Goal: Use online tool/utility: Utilize a website feature to perform a specific function

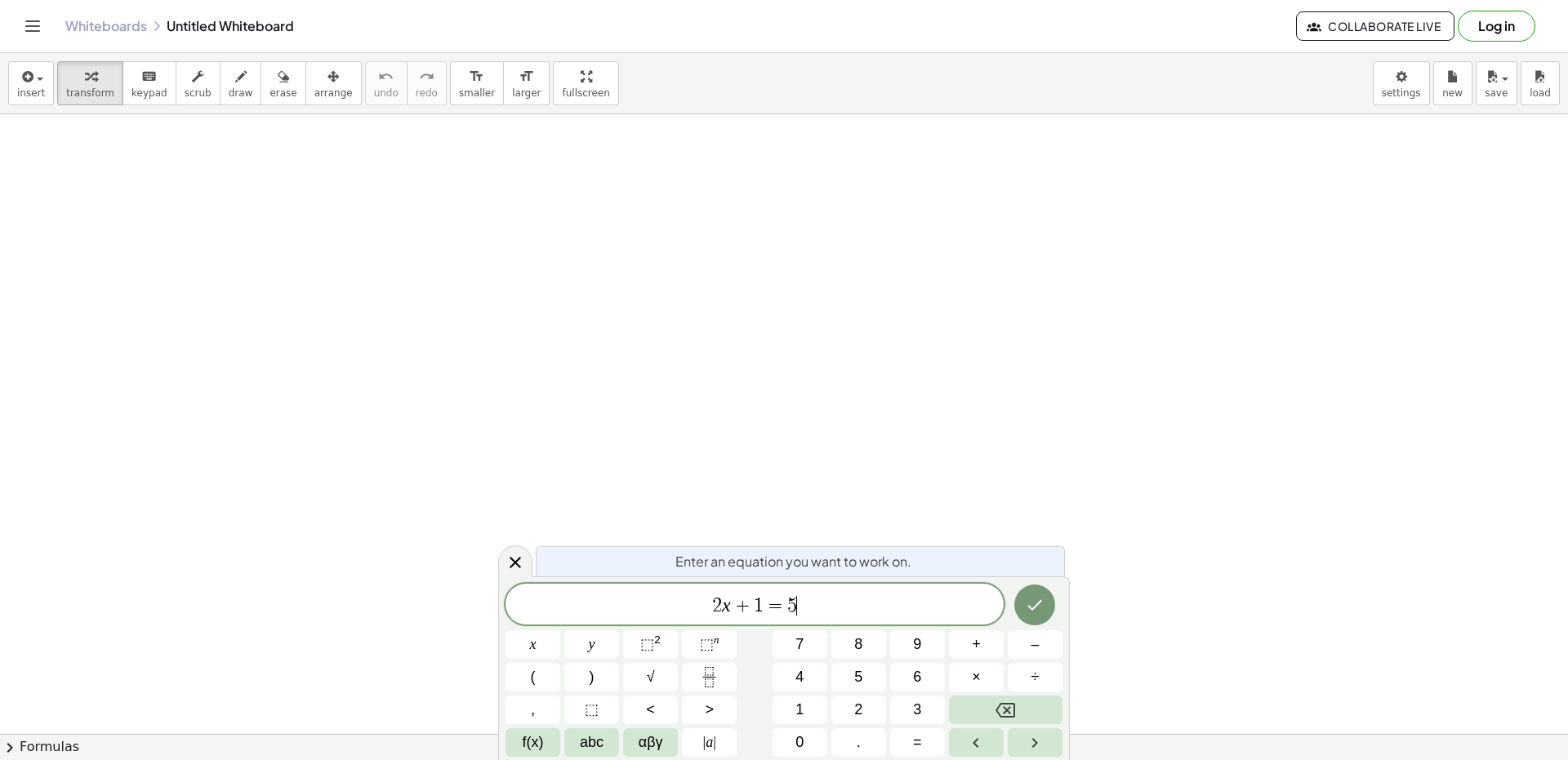
drag, startPoint x: 804, startPoint y: 607, endPoint x: 836, endPoint y: 612, distance: 32.4
click at [836, 612] on span "2 x + 1 = 5 ​" at bounding box center [754, 605] width 498 height 22
click at [837, 612] on span "2 x + 1 = 5 ​" at bounding box center [754, 605] width 498 height 22
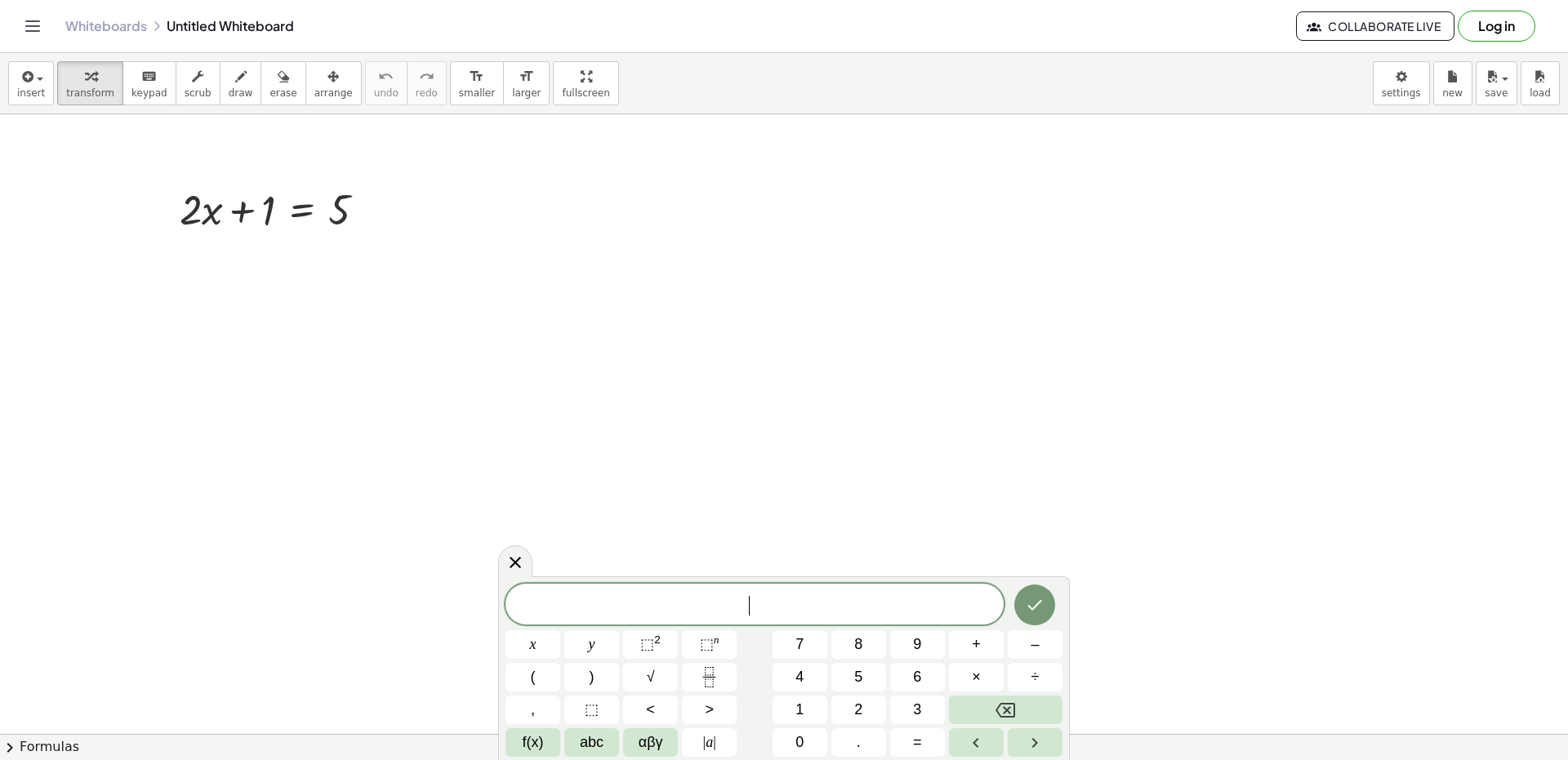
click at [706, 591] on div "​" at bounding box center [754, 605] width 498 height 41
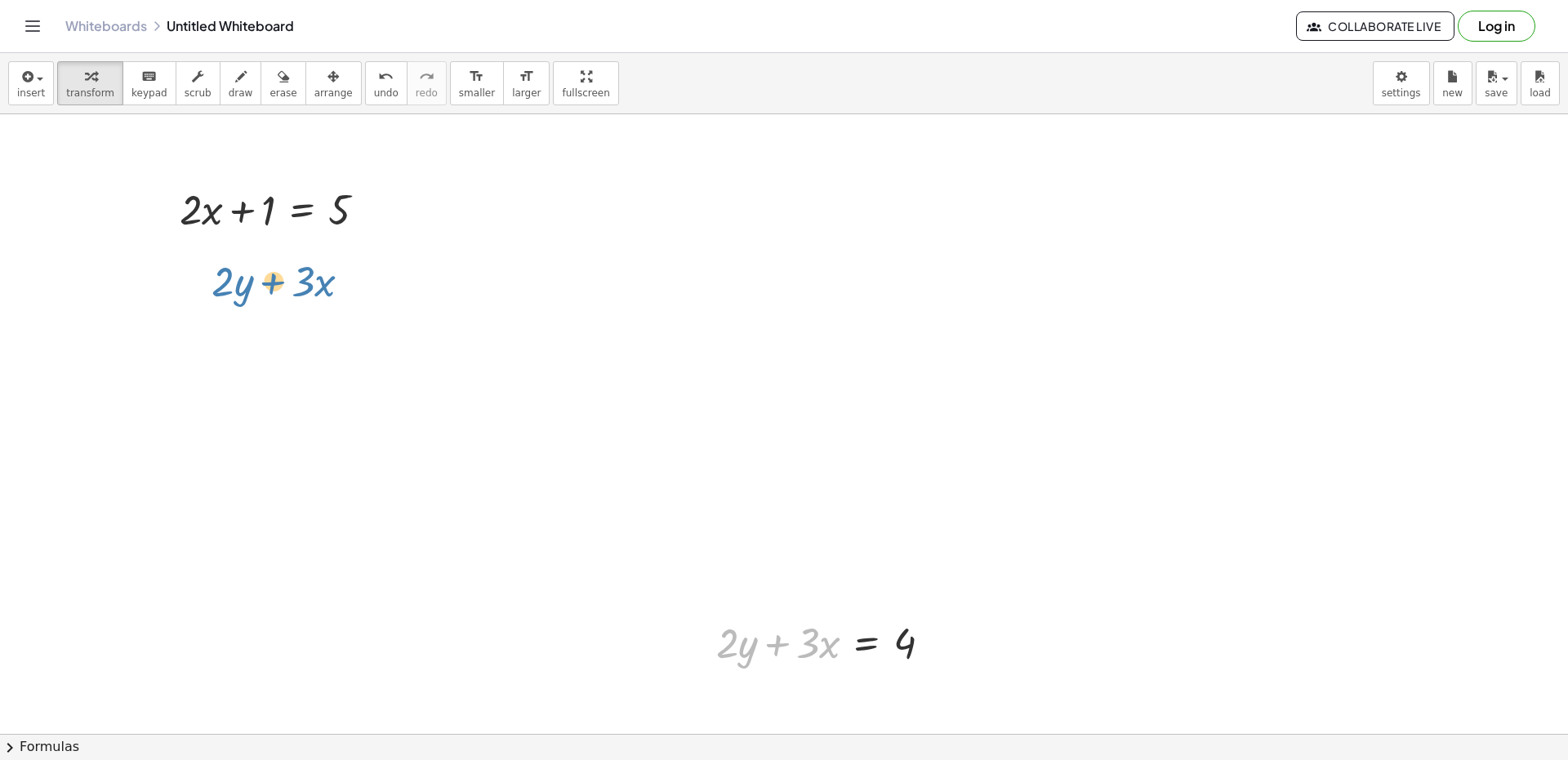
drag, startPoint x: 774, startPoint y: 668, endPoint x: 234, endPoint y: 322, distance: 641.3
drag, startPoint x: 784, startPoint y: 645, endPoint x: 179, endPoint y: 401, distance: 652.4
drag, startPoint x: 832, startPoint y: 657, endPoint x: 307, endPoint y: 292, distance: 639.4
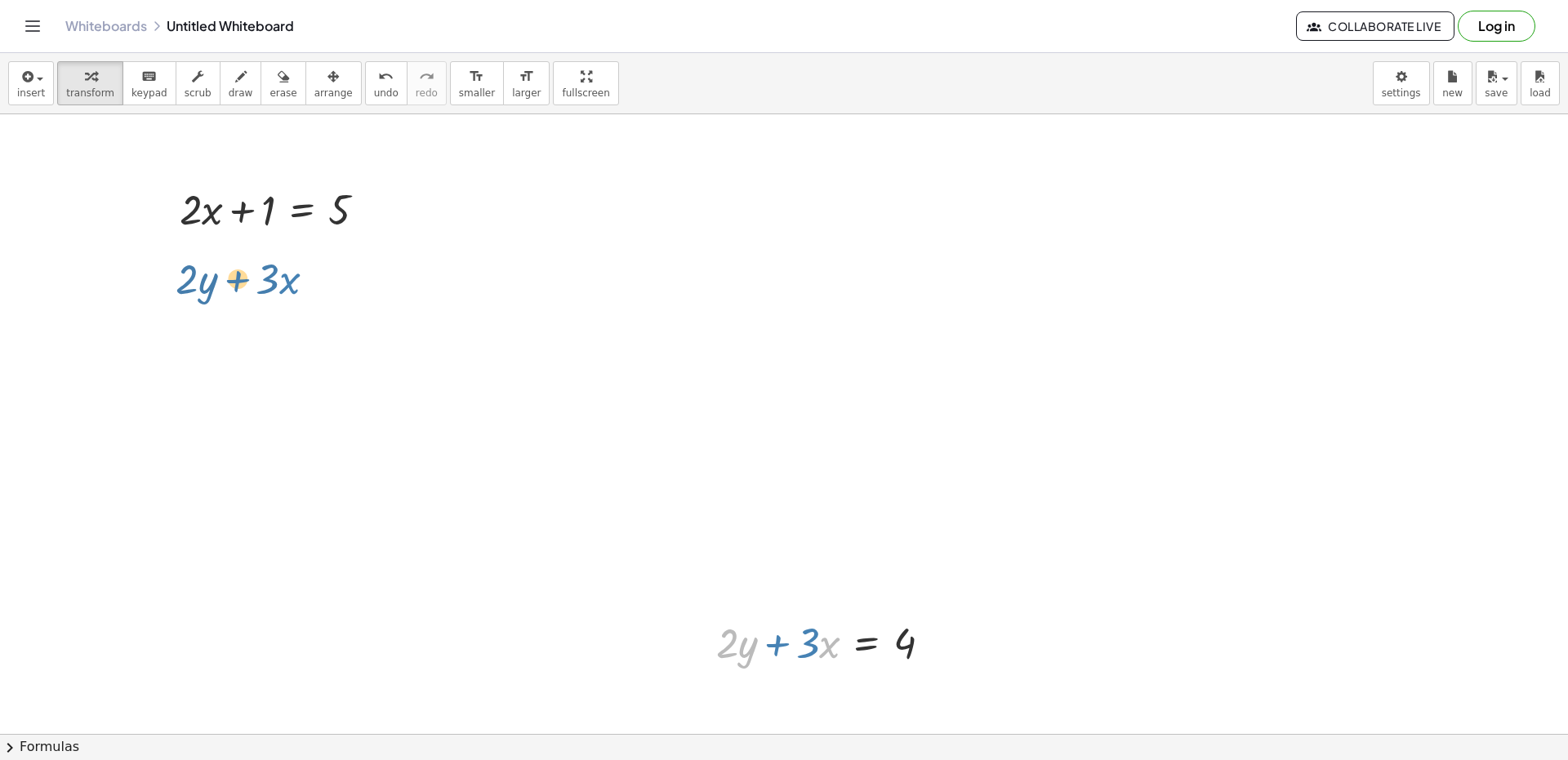
click at [939, 649] on div at bounding box center [936, 643] width 18 height 18
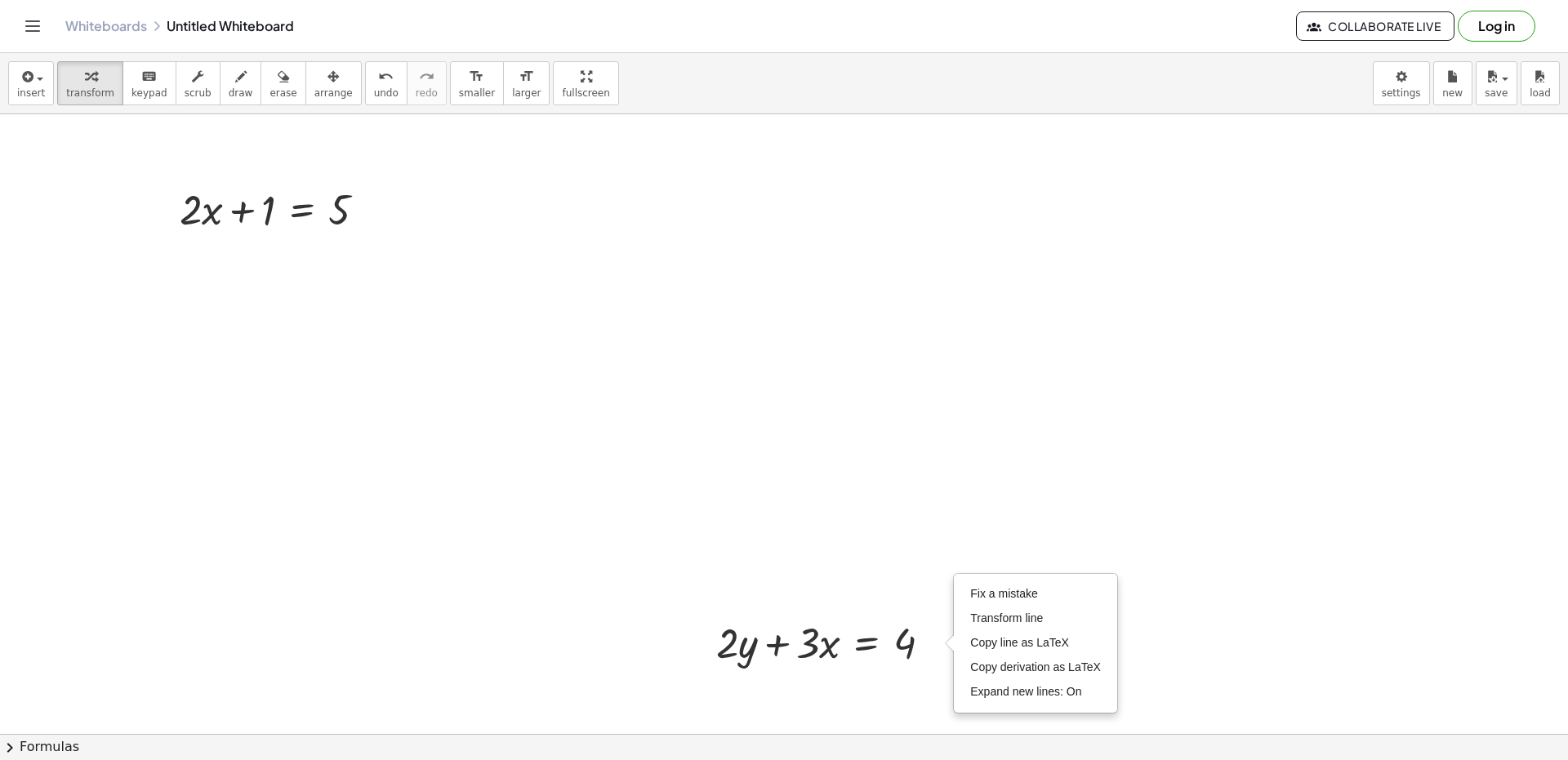
drag, startPoint x: 870, startPoint y: 686, endPoint x: 600, endPoint y: 560, distance: 298.0
click at [832, 644] on div at bounding box center [830, 641] width 244 height 56
click at [834, 644] on div at bounding box center [830, 641] width 244 height 56
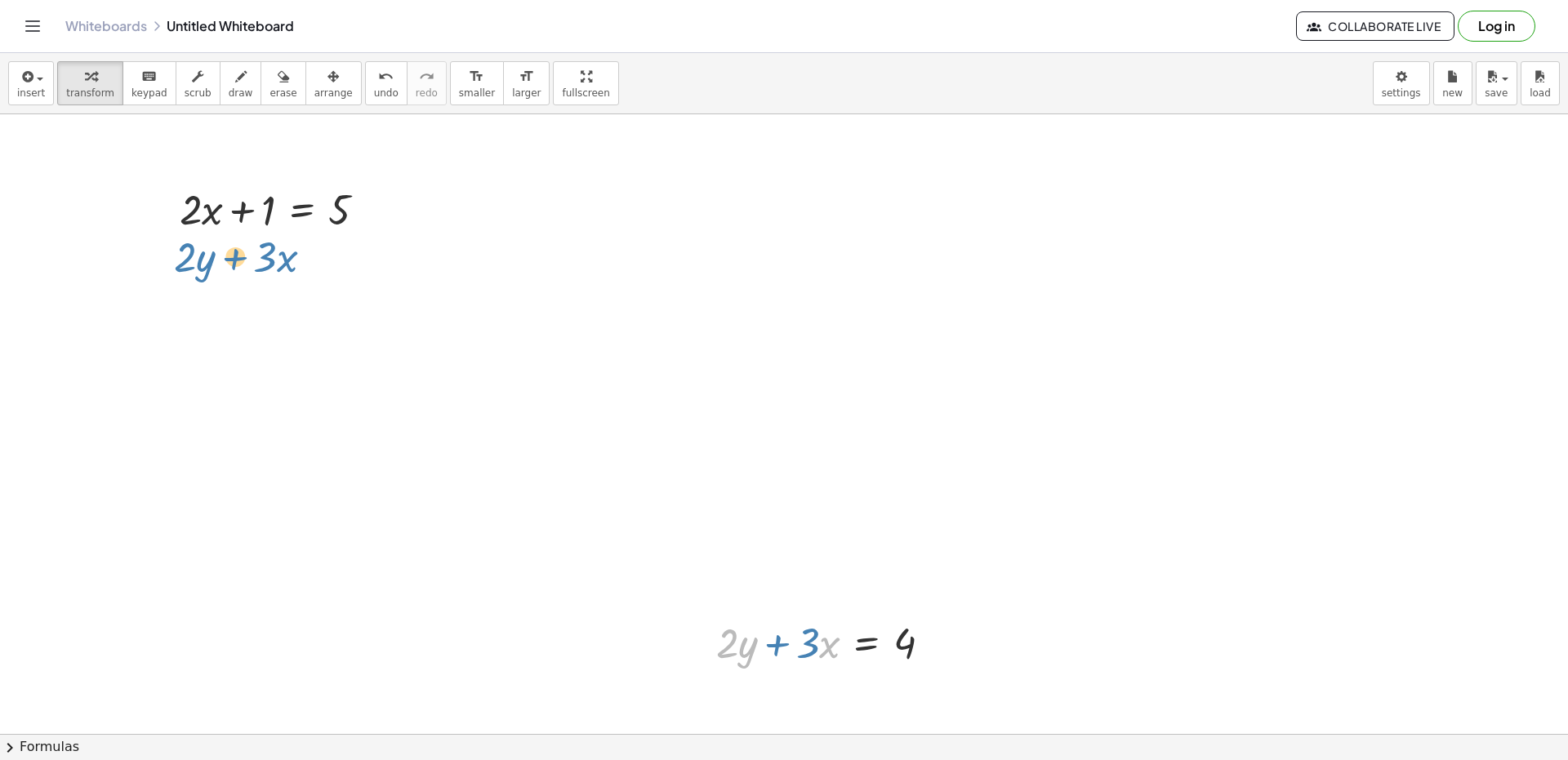
drag, startPoint x: 834, startPoint y: 644, endPoint x: 291, endPoint y: 257, distance: 666.8
drag, startPoint x: 705, startPoint y: 593, endPoint x: 933, endPoint y: 692, distance: 248.6
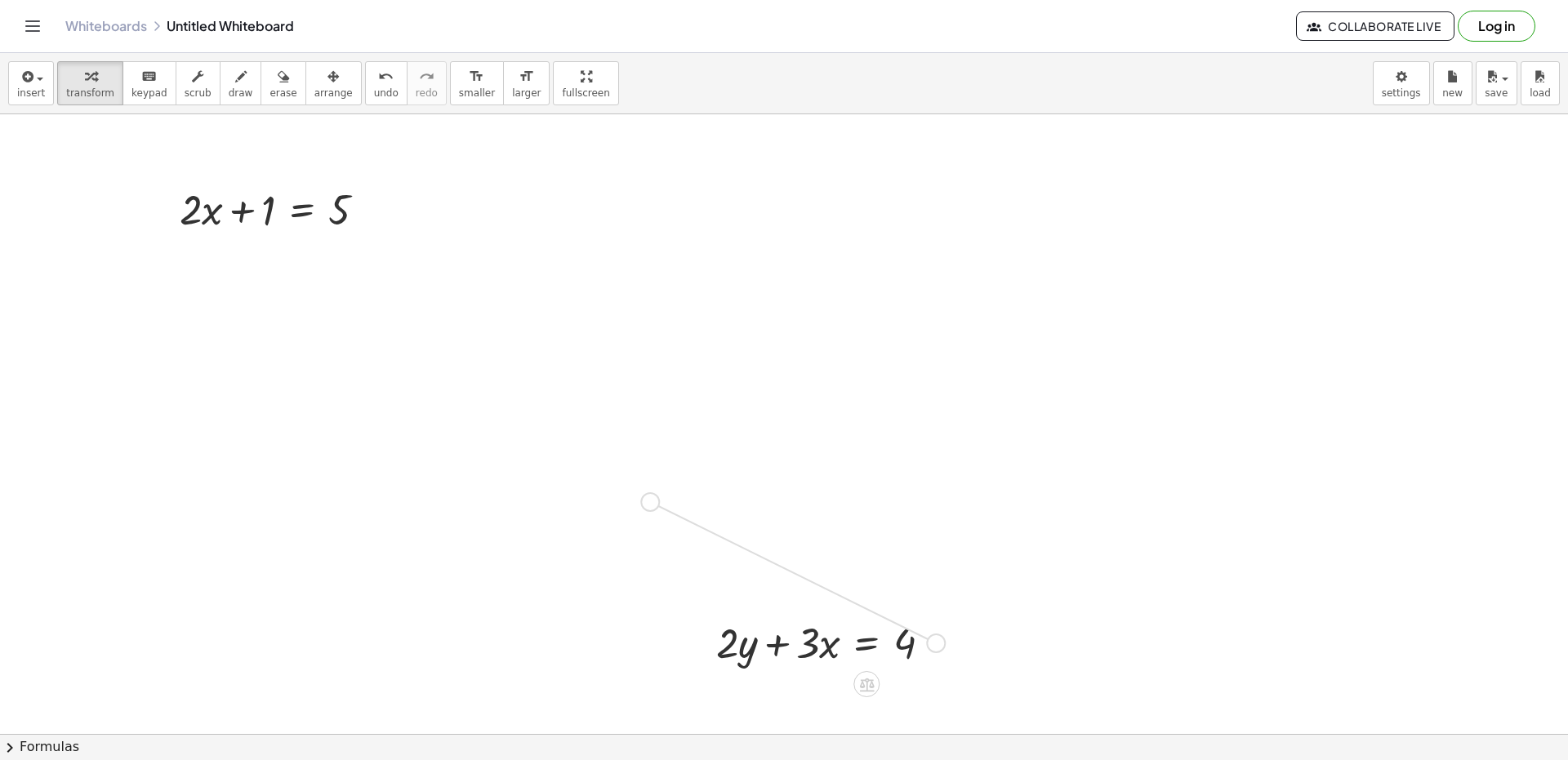
drag, startPoint x: 937, startPoint y: 649, endPoint x: 646, endPoint y: 504, distance: 325.1
drag, startPoint x: 635, startPoint y: 497, endPoint x: 354, endPoint y: 310, distance: 337.5
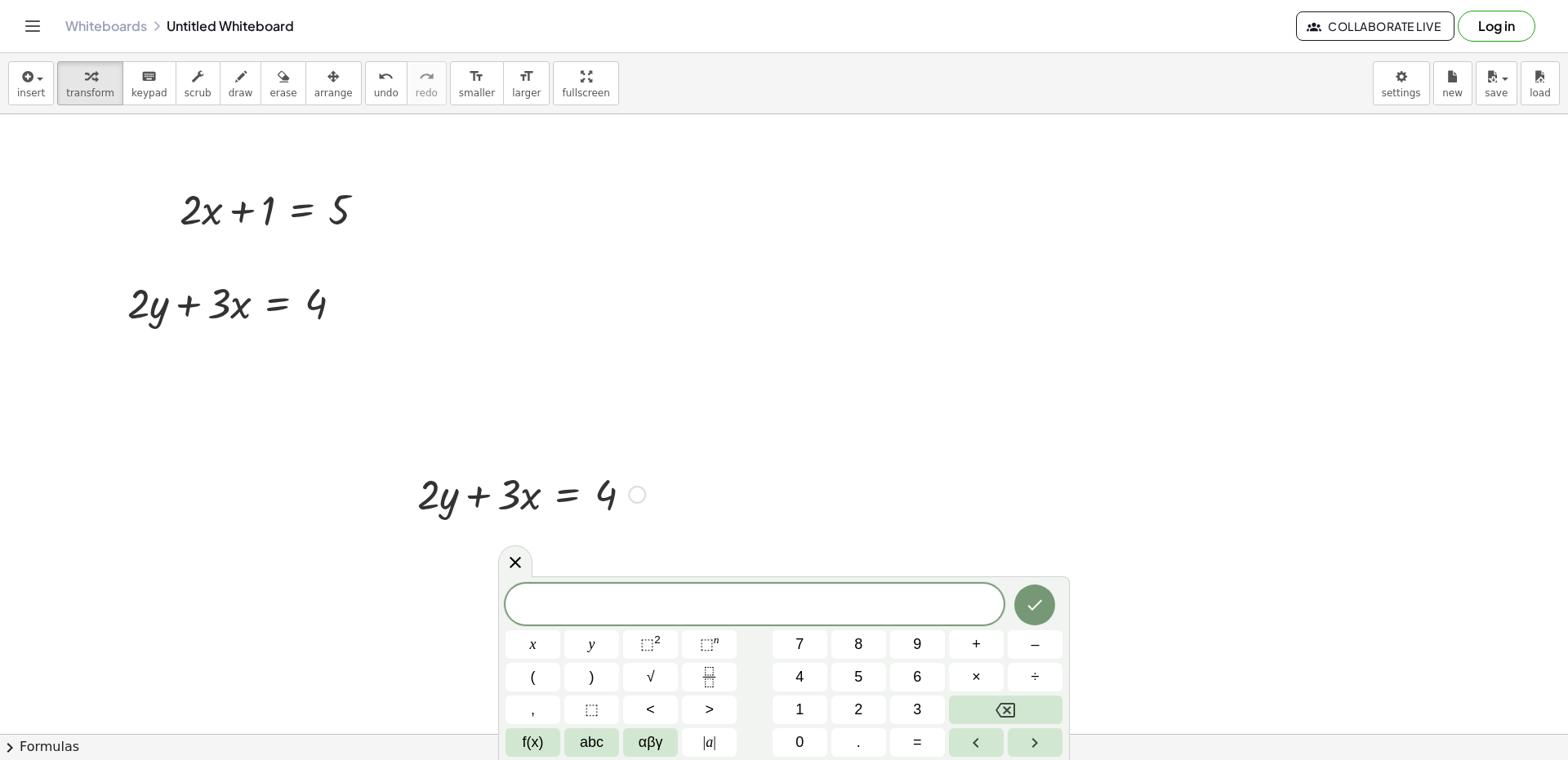
drag, startPoint x: 435, startPoint y: 470, endPoint x: 427, endPoint y: 464, distance: 10.0
click at [433, 469] on div at bounding box center [531, 492] width 244 height 56
click at [441, 480] on div at bounding box center [531, 492] width 244 height 56
drag, startPoint x: 450, startPoint y: 496, endPoint x: 390, endPoint y: 463, distance: 68.5
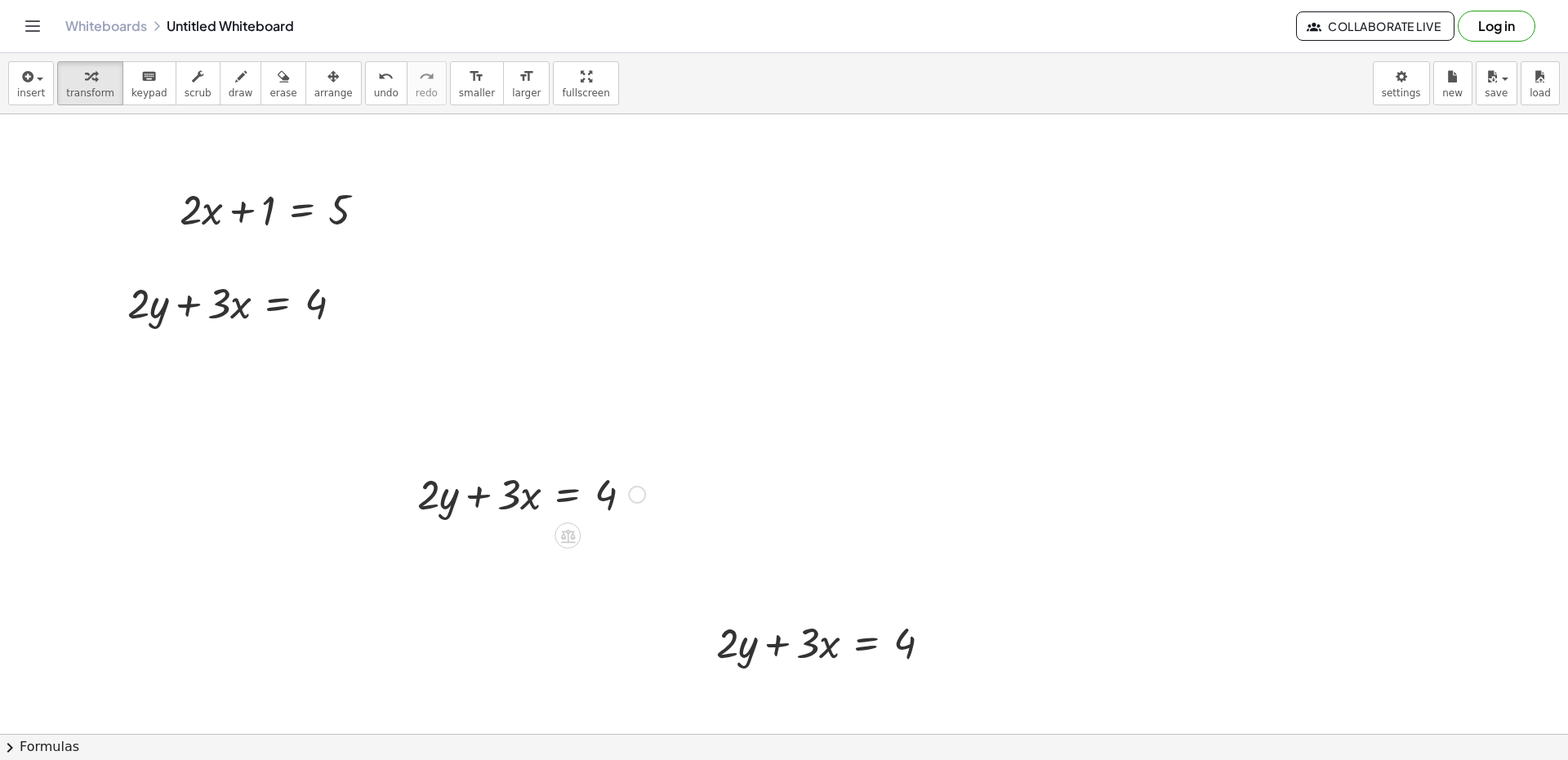
click at [476, 500] on div at bounding box center [531, 492] width 244 height 56
drag, startPoint x: 272, startPoint y: 107, endPoint x: 278, endPoint y: 102, distance: 7.8
click at [278, 102] on div "insert select one: Math Expression Function Text Youtube Video Graphing Geometr…" at bounding box center [784, 83] width 1568 height 62
click at [306, 97] on button "arrange" at bounding box center [334, 83] width 57 height 44
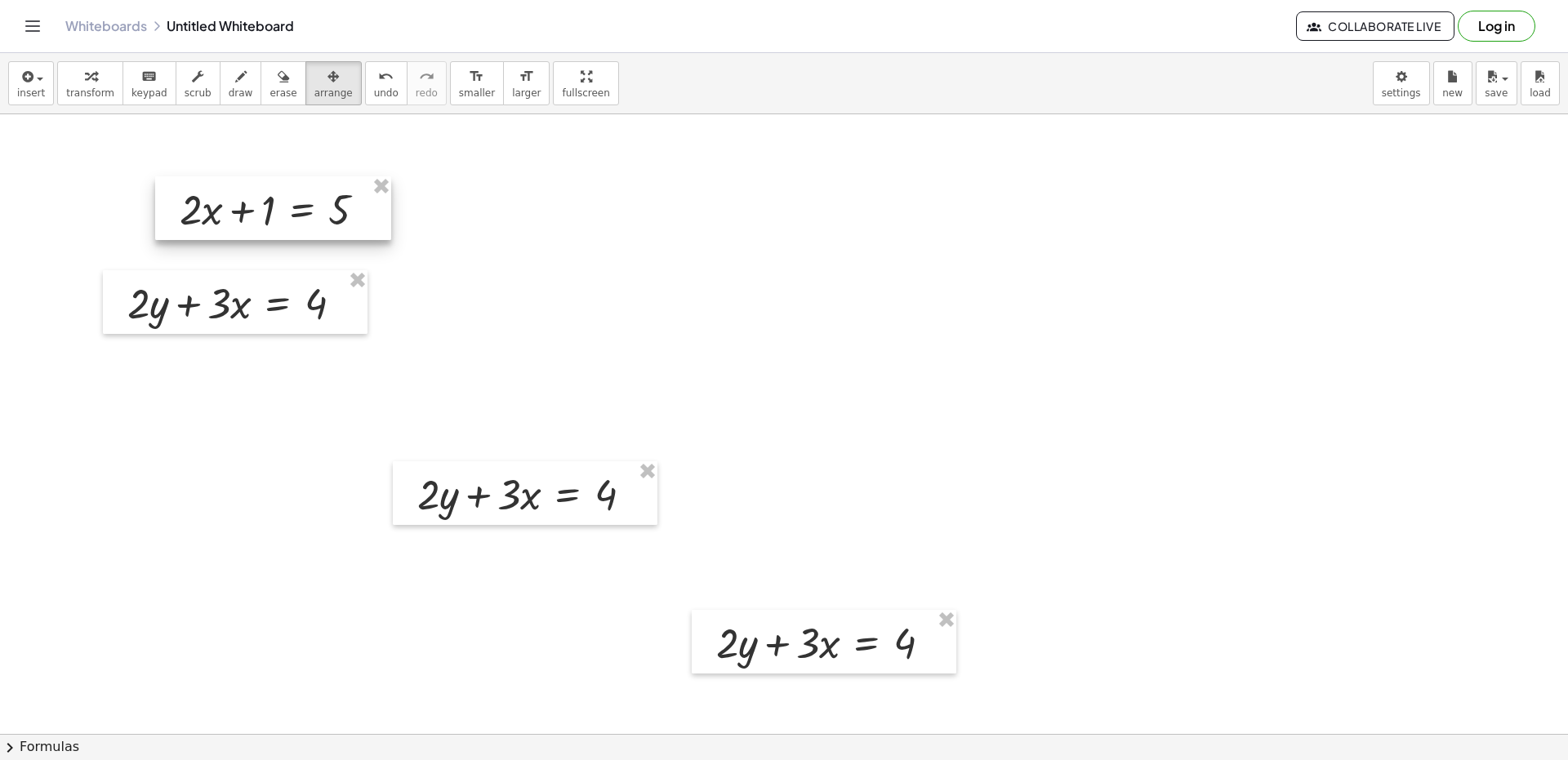
drag, startPoint x: 388, startPoint y: 190, endPoint x: 381, endPoint y: 202, distance: 13.9
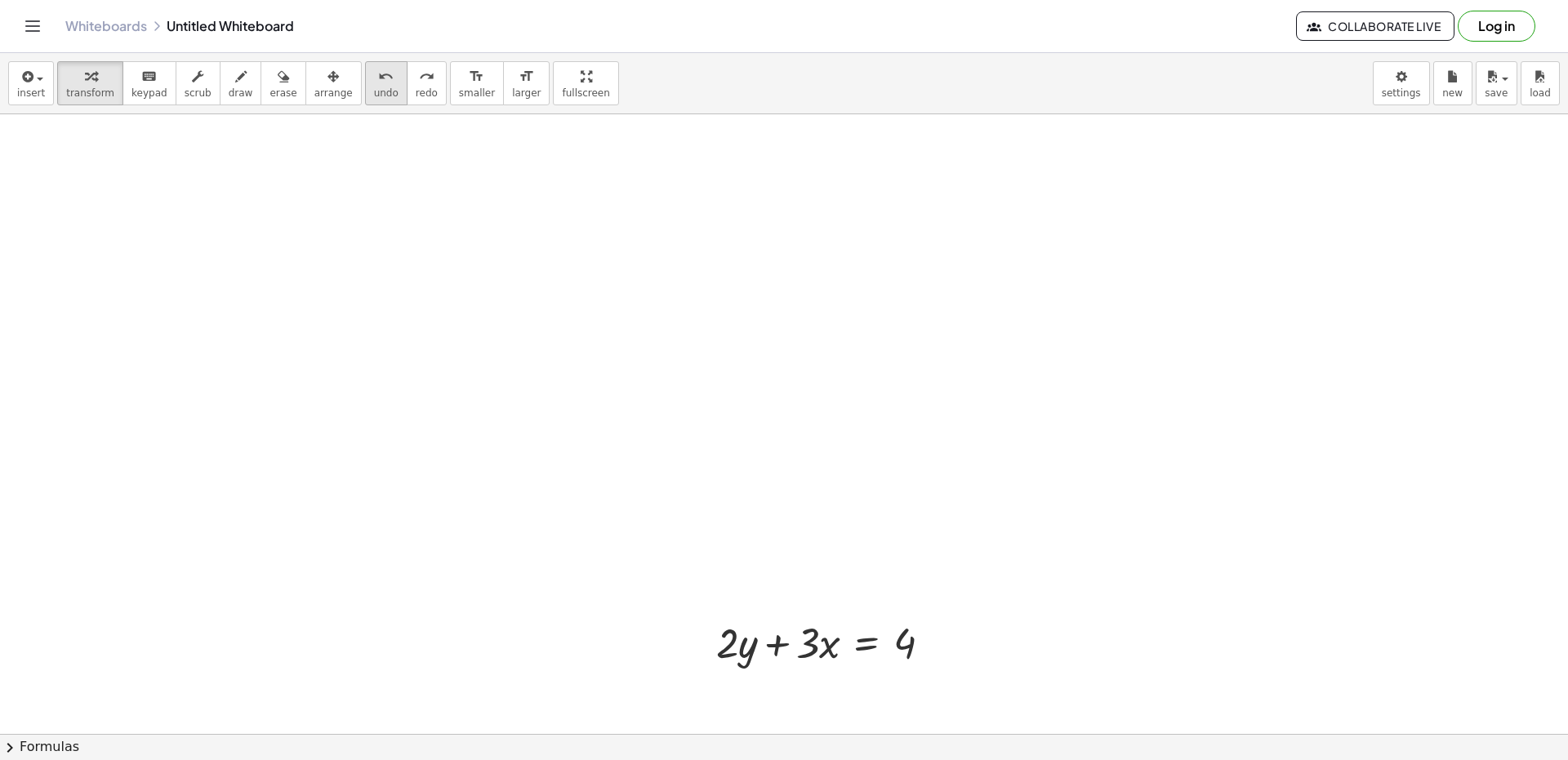
click at [378, 85] on icon "undo" at bounding box center [386, 77] width 16 height 20
drag, startPoint x: 867, startPoint y: 660, endPoint x: 733, endPoint y: 509, distance: 201.9
drag, startPoint x: 762, startPoint y: 661, endPoint x: 128, endPoint y: 177, distance: 797.6
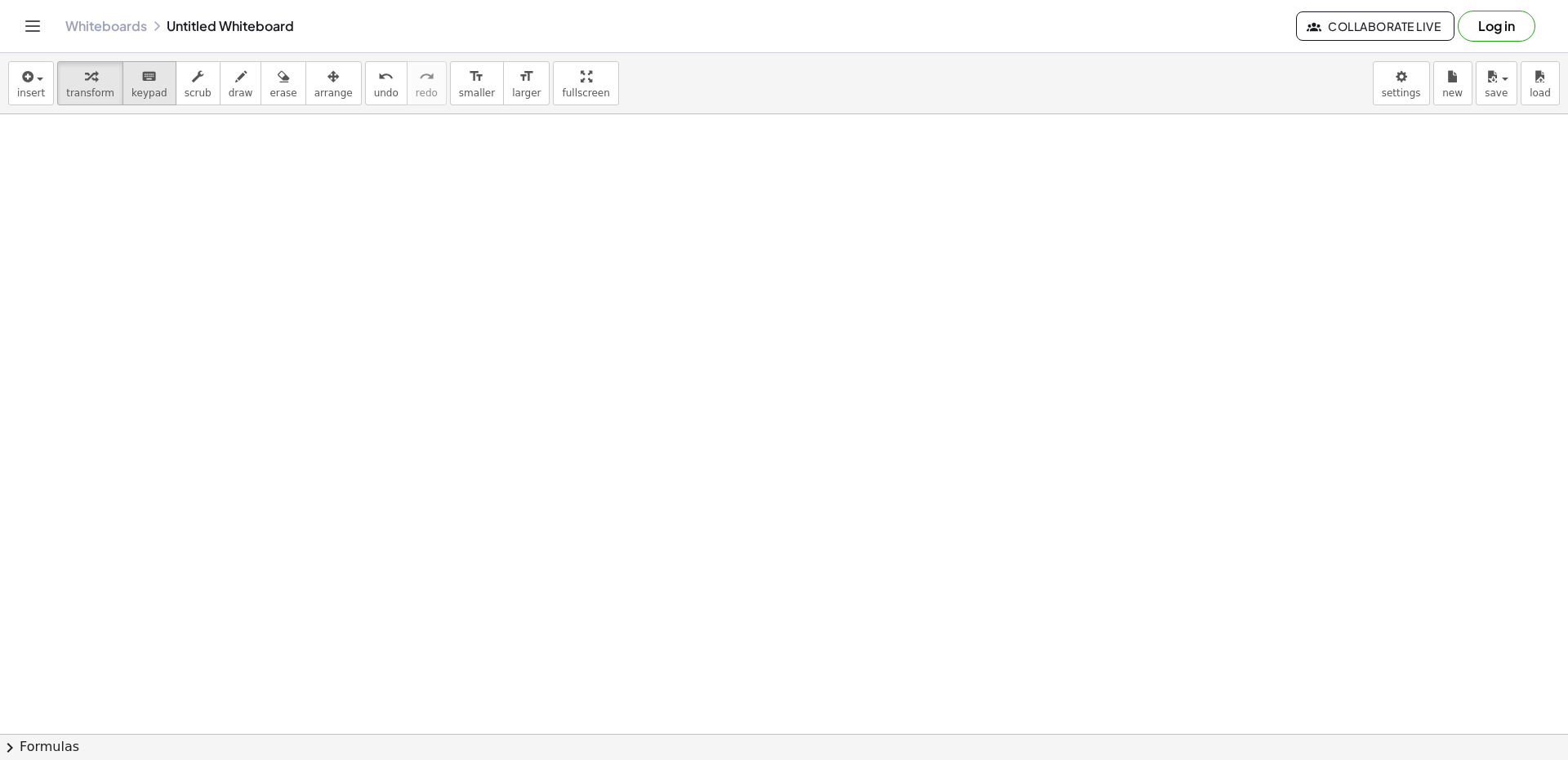
click at [132, 74] on div "keyboard" at bounding box center [149, 76] width 36 height 20
click at [40, 82] on div "button" at bounding box center [31, 76] width 27 height 20
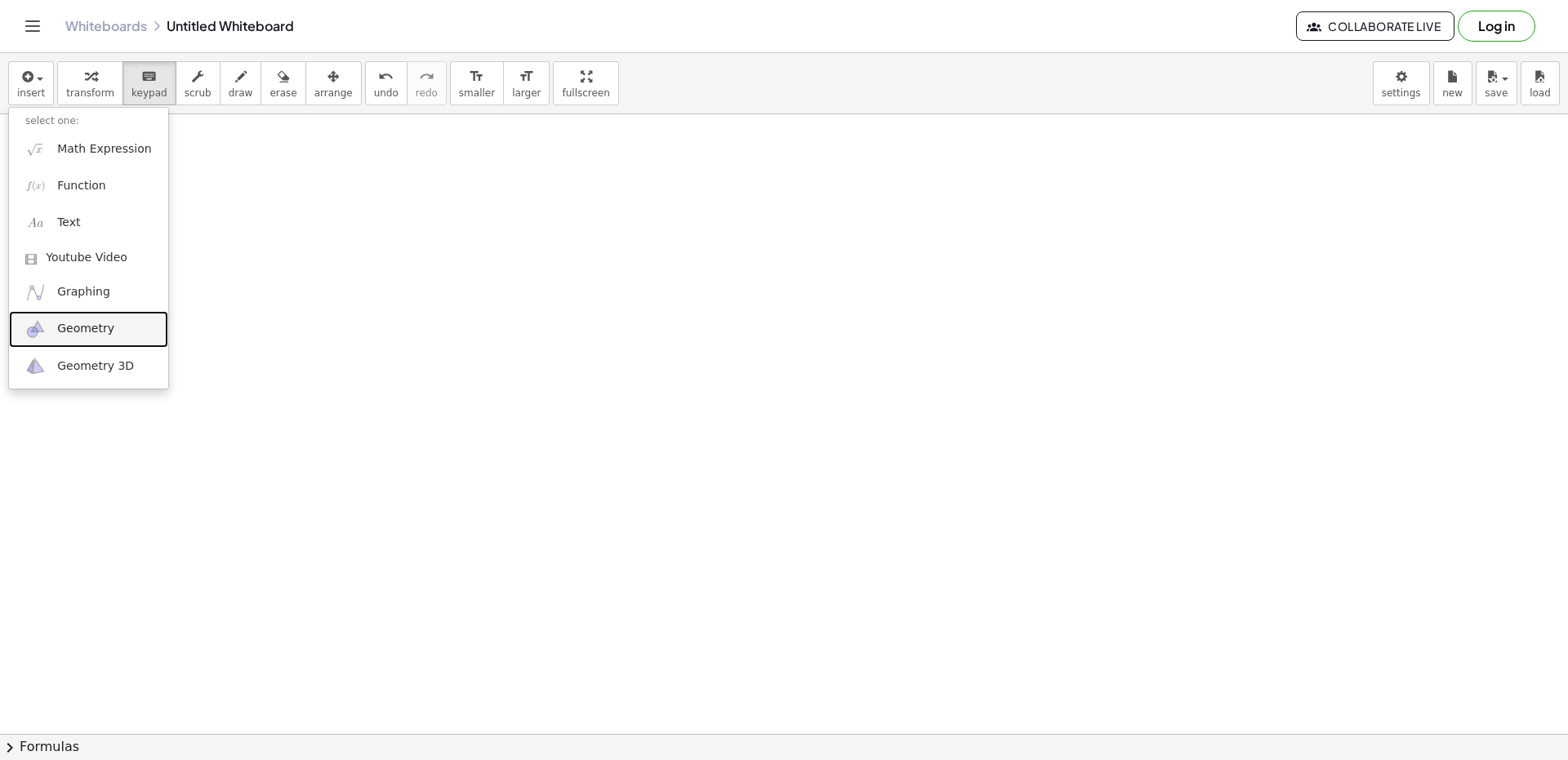
click at [61, 339] on link "Geometry" at bounding box center [88, 329] width 159 height 37
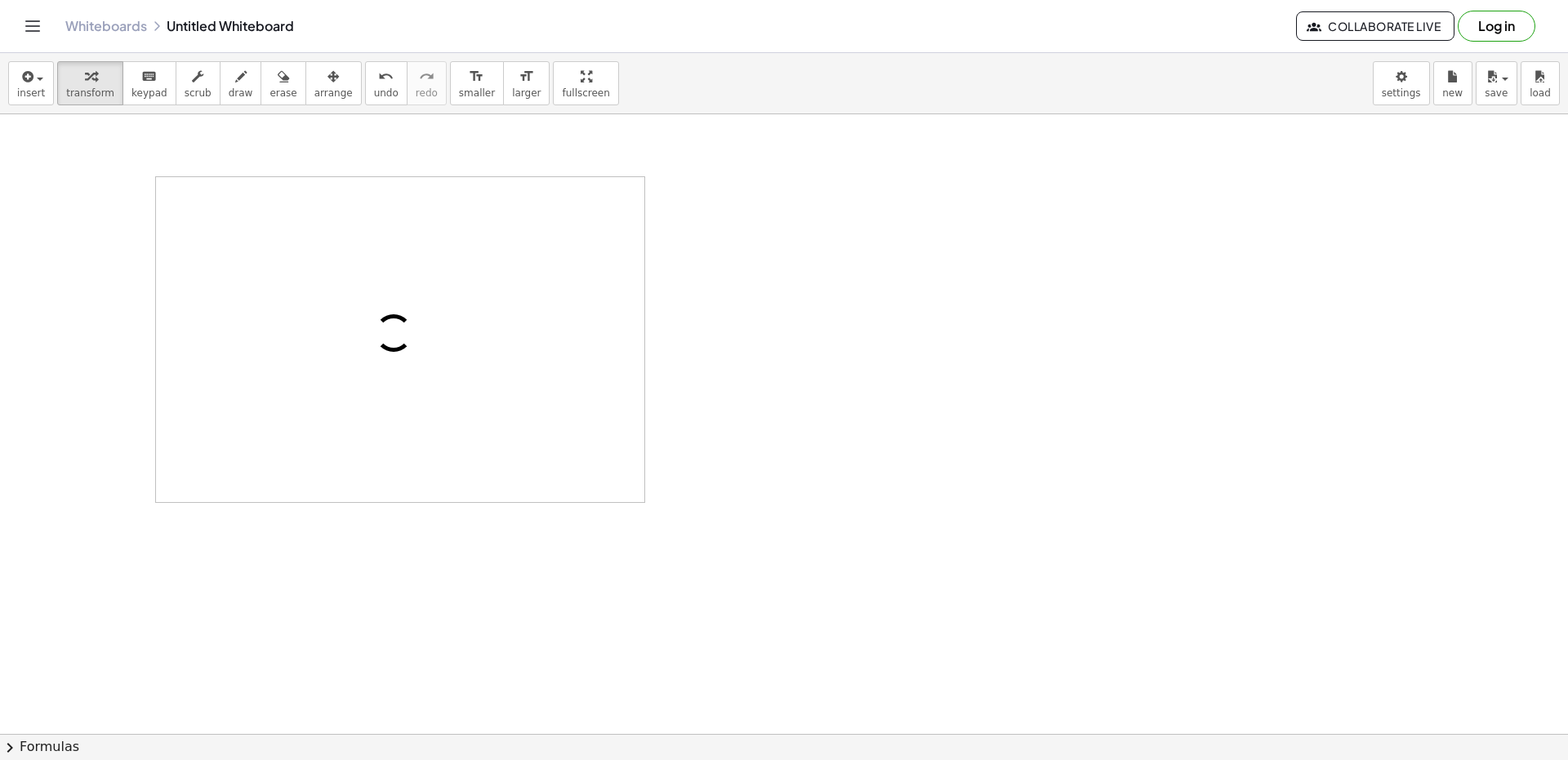
drag, startPoint x: 375, startPoint y: 363, endPoint x: 343, endPoint y: 316, distance: 56.9
click at [349, 349] on div at bounding box center [401, 339] width 488 height 325
click at [176, 311] on img "Geometry" at bounding box center [186, 303] width 20 height 20
click at [184, 313] on button "Tools" at bounding box center [186, 311] width 59 height 59
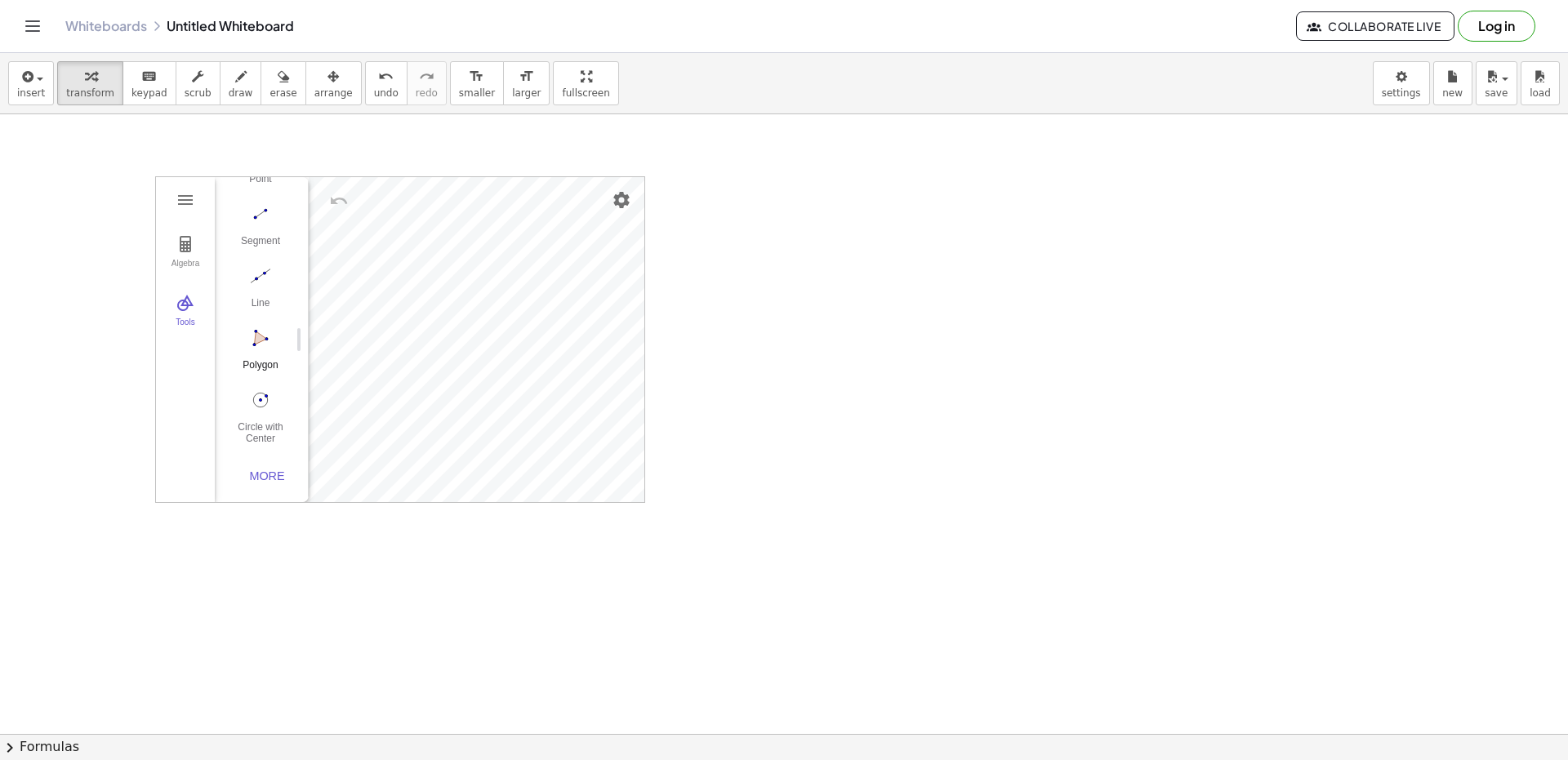
click at [262, 334] on img "Polygon. Select all vertices, then first vertex again" at bounding box center [260, 338] width 65 height 26
click at [252, 467] on img "Move. Drag or select object" at bounding box center [266, 473] width 39 height 39
click at [266, 345] on img "Polygon. Select all vertices, then first vertex again" at bounding box center [260, 338] width 65 height 26
click at [415, 335] on div "Algebra Tools GeoGebra Geometry Basic Tools Move Point Segment Line Polygon Cir…" at bounding box center [401, 339] width 488 height 325
click at [257, 315] on div "Line" at bounding box center [260, 308] width 65 height 22
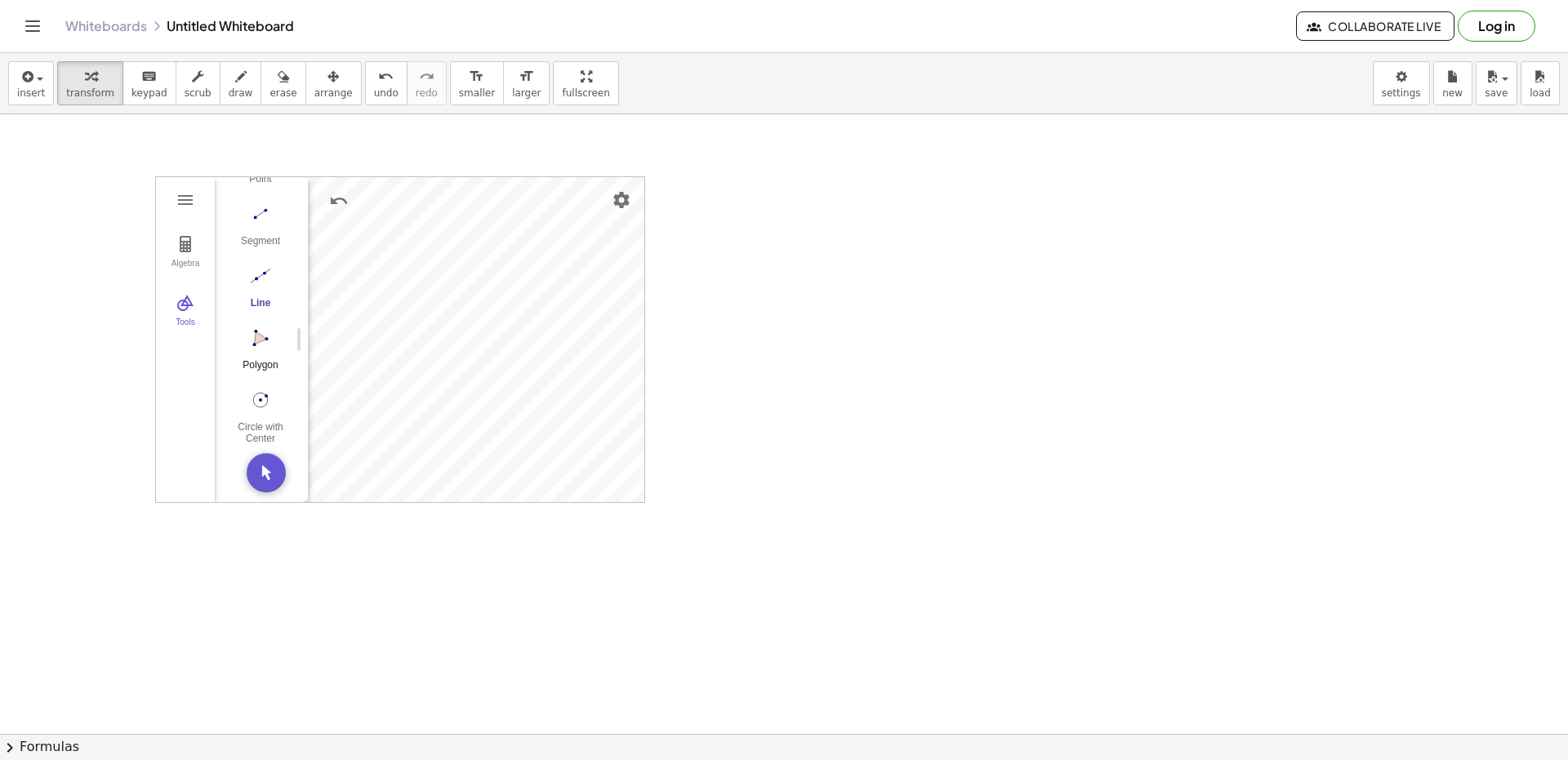
click at [257, 327] on img "Polygon. Select all vertices, then first vertex again" at bounding box center [260, 338] width 65 height 26
click at [256, 453] on div "GeoGebra Geometry Basic Tools Move Point Segment Line Polygon Circle with Cente…" at bounding box center [255, 339] width 81 height 325
click at [259, 465] on img "Move. Drag or select object" at bounding box center [266, 473] width 39 height 39
click at [342, 201] on img "Undo" at bounding box center [339, 201] width 20 height 20
click at [182, 312] on img "Geometry" at bounding box center [186, 303] width 20 height 20
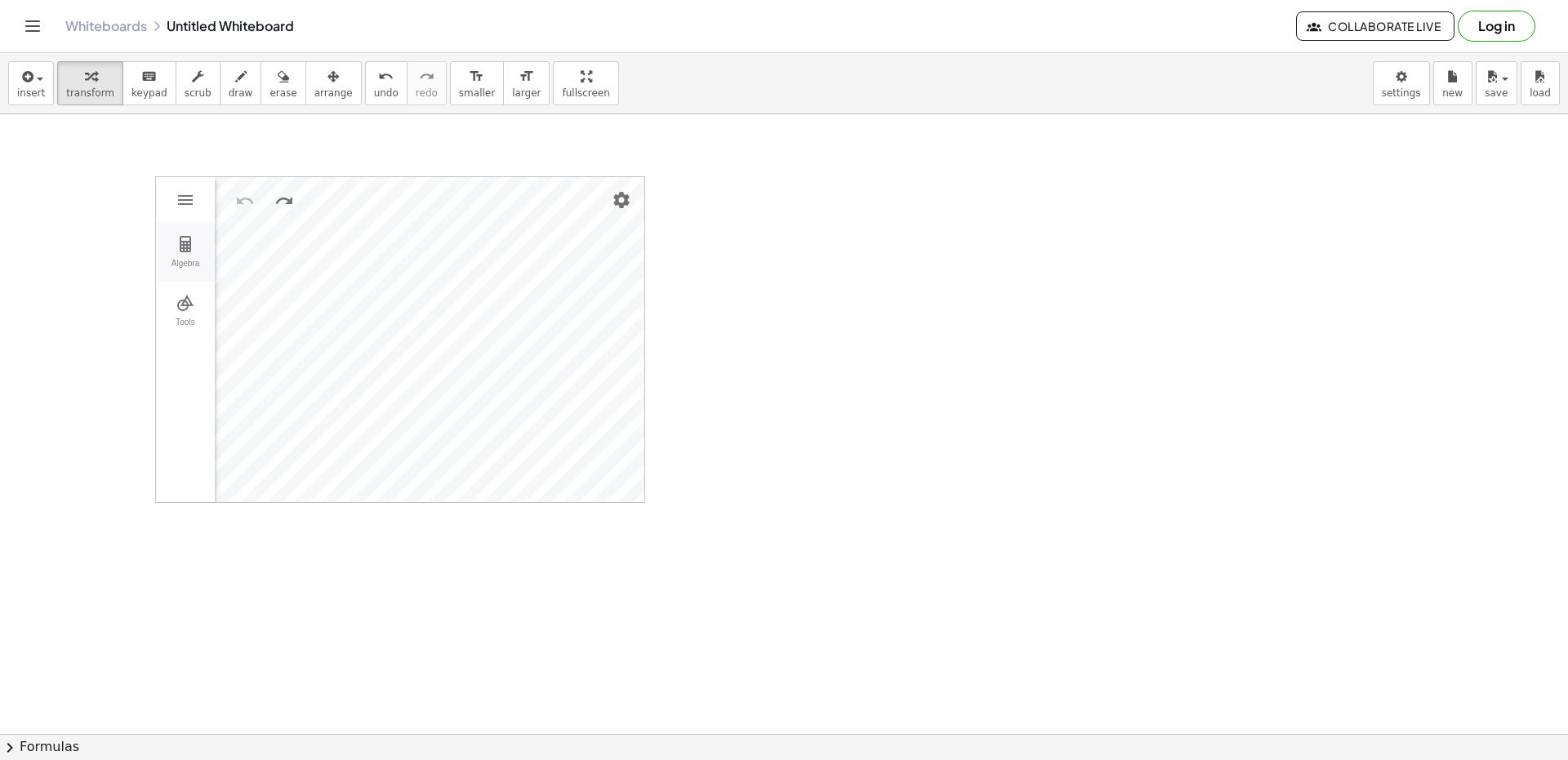
click at [187, 260] on div "Algebra" at bounding box center [185, 270] width 52 height 22
